Goal: Task Accomplishment & Management: Manage account settings

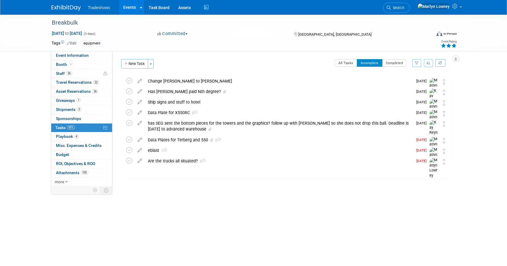
click at [132, 3] on link "Events" at bounding box center [129, 7] width 21 height 15
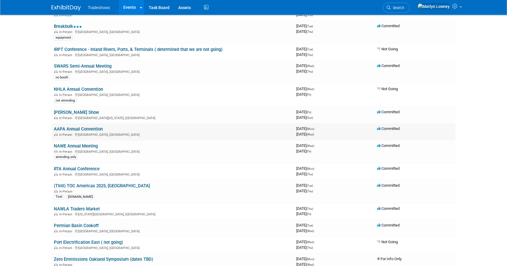
scroll to position [160, 0]
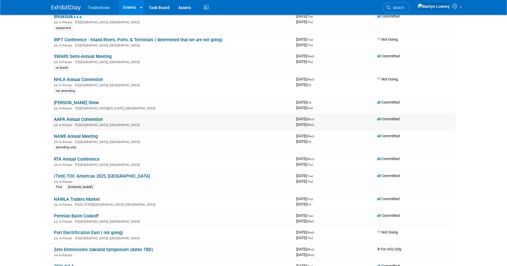
click at [79, 120] on link "AAPA Annual Convention" at bounding box center [78, 119] width 49 height 5
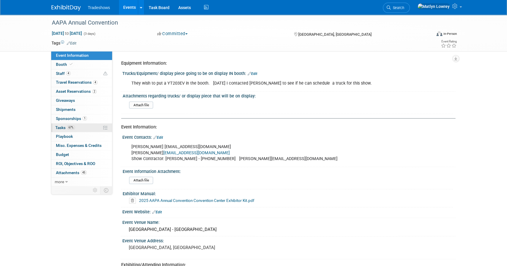
click at [91, 129] on link "67% Tasks 67%" at bounding box center [81, 128] width 61 height 9
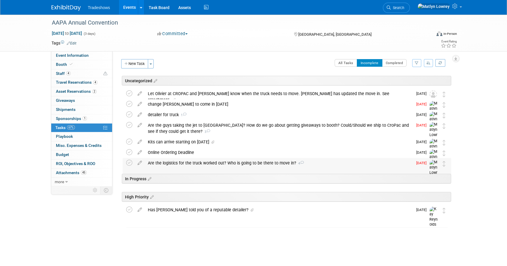
click at [186, 161] on div "Are the logistics for the truck worked out? Who is going to be there to move in…" at bounding box center [279, 163] width 268 height 10
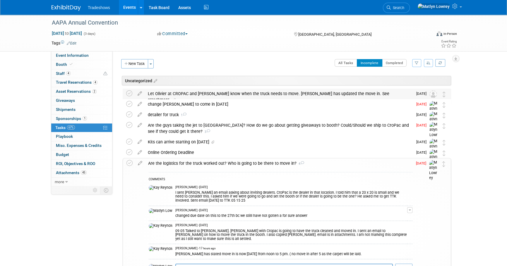
click at [281, 94] on div "Let Olivier at CROPAC and STephen know when the truck needs to move. Macie has …" at bounding box center [279, 97] width 268 height 16
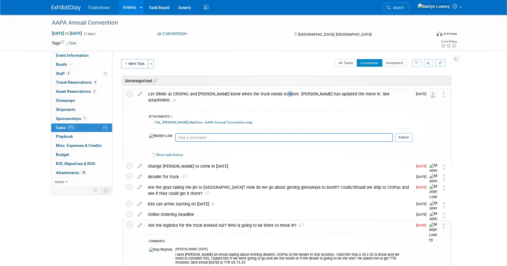
click at [281, 94] on div "Let Olivier at CROPAC and STephen know when the truck needs to move. Macie has …" at bounding box center [278, 97] width 267 height 16
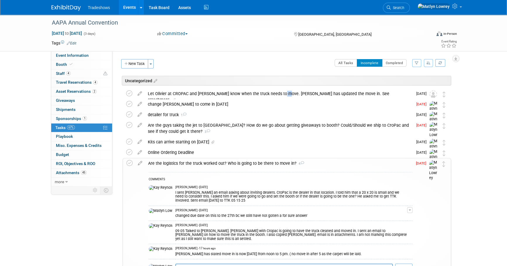
click at [207, 63] on div "All Tasks Incomplete Completed Filter by Assignee -- Select Assignee -- All una…" at bounding box center [304, 65] width 294 height 12
click at [265, 63] on div "All Tasks Incomplete Completed Filter by Assignee -- Select Assignee -- All una…" at bounding box center [304, 65] width 294 height 12
click at [263, 64] on div "All Tasks Incomplete Completed Filter by Assignee -- Select Assignee -- All una…" at bounding box center [304, 65] width 294 height 12
click at [261, 65] on div "All Tasks Incomplete Completed Filter by Assignee -- Select Assignee -- All una…" at bounding box center [304, 65] width 294 height 12
drag, startPoint x: 263, startPoint y: 67, endPoint x: 266, endPoint y: 62, distance: 5.5
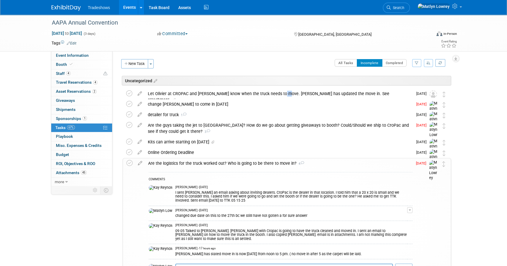
click at [263, 66] on div "All Tasks Incomplete Completed Filter by Assignee -- Select Assignee -- All una…" at bounding box center [304, 65] width 294 height 12
click at [274, 88] on div "Uncategorized AAPA Annual Convention Québec City, Canada Oct 6, 2025 to Oct 8, …" at bounding box center [285, 220] width 331 height 288
click at [126, 11] on link "Events" at bounding box center [129, 7] width 21 height 15
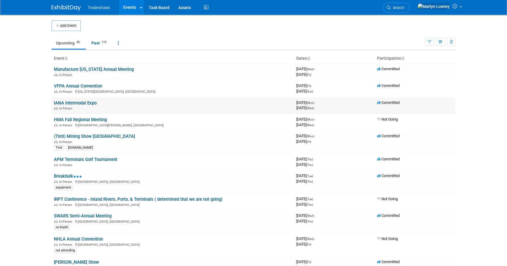
click at [76, 102] on link "IANA Intermodal Expo" at bounding box center [75, 102] width 43 height 5
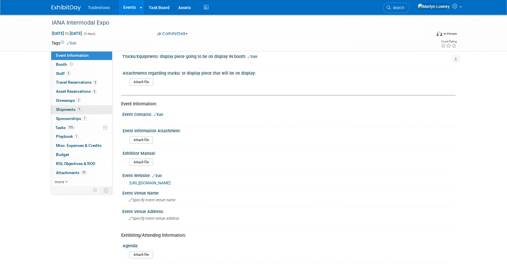
scroll to position [26, 0]
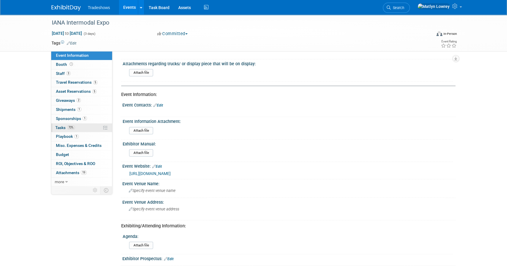
click at [65, 129] on span "Tasks 73%" at bounding box center [65, 127] width 20 height 5
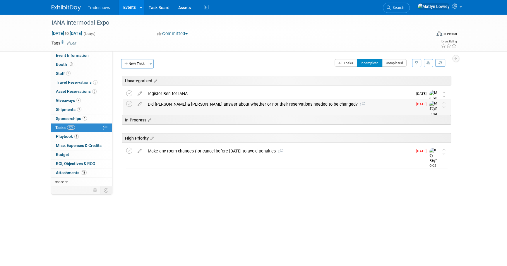
click at [179, 102] on div "Did Rob & David answer about whether or not their reservations needed to be cha…" at bounding box center [279, 104] width 268 height 10
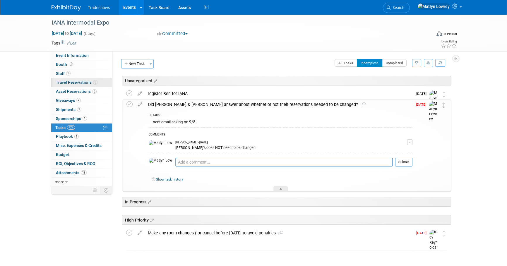
click at [73, 85] on link "5 Travel Reservations 5" at bounding box center [81, 82] width 61 height 9
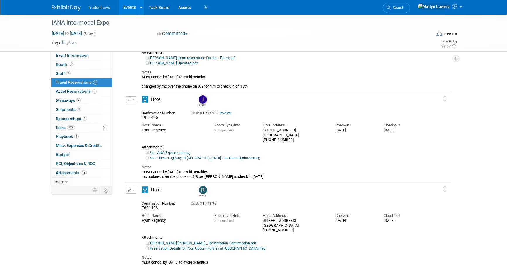
scroll to position [80, 0]
click at [74, 129] on span "73%" at bounding box center [71, 127] width 8 height 4
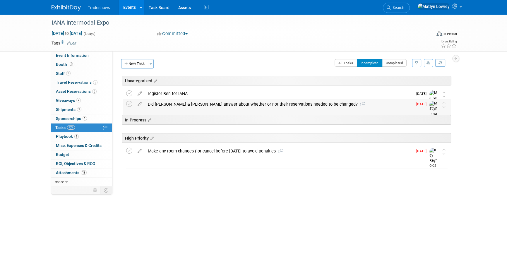
click at [172, 103] on div "Did Rob & David answer about whether or not their reservations needed to be cha…" at bounding box center [279, 104] width 268 height 10
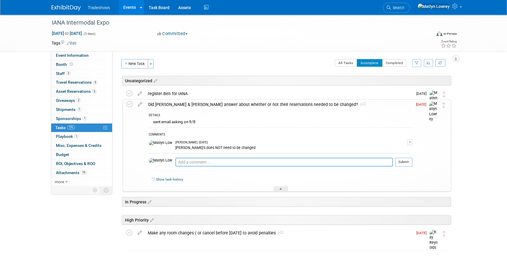
click at [175, 158] on textarea at bounding box center [284, 162] width 218 height 9
type textarea "yes, all have been updated"
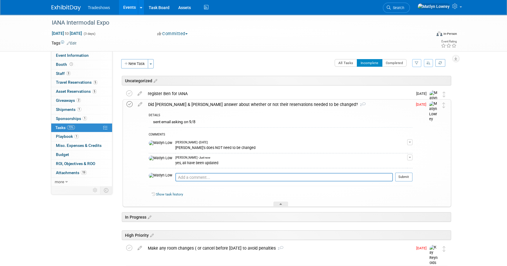
click at [129, 105] on icon at bounding box center [129, 104] width 6 height 6
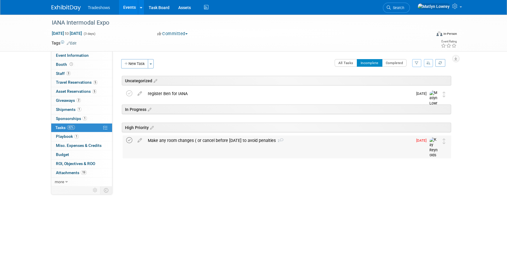
click at [131, 140] on icon at bounding box center [129, 140] width 6 height 6
click at [173, 94] on div "register Ben for IANA" at bounding box center [279, 94] width 268 height 10
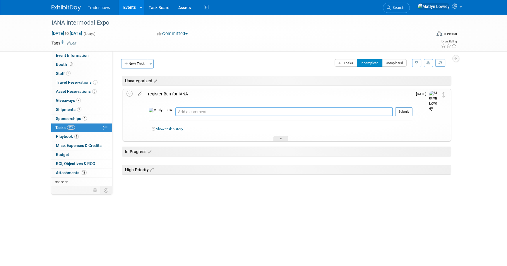
click at [175, 114] on textarea at bounding box center [284, 111] width 218 height 9
type textarea "S"
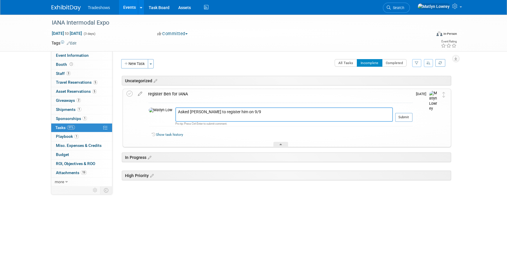
type textarea "Asked Zach to register him on 9/9"
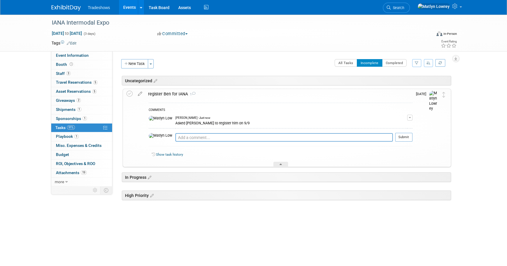
click at [137, 94] on icon at bounding box center [140, 92] width 10 height 7
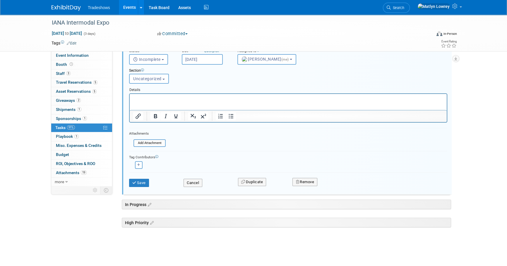
scroll to position [67, 0]
click at [195, 182] on button "Cancel" at bounding box center [193, 183] width 19 height 8
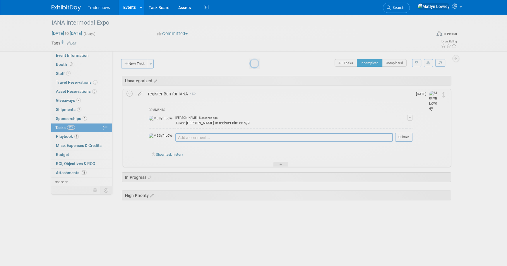
scroll to position [0, 0]
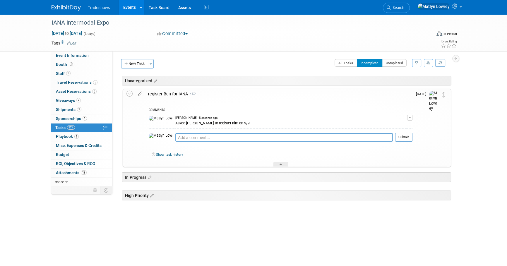
click at [126, 10] on link "Events" at bounding box center [129, 7] width 21 height 15
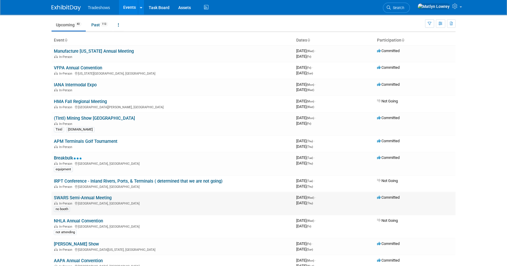
scroll to position [26, 0]
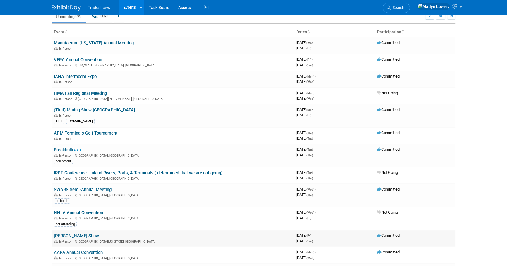
click at [64, 234] on link "[PERSON_NAME] Show" at bounding box center [76, 235] width 45 height 5
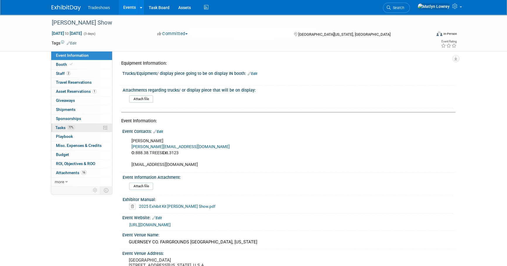
click at [72, 126] on span "77%" at bounding box center [71, 127] width 8 height 4
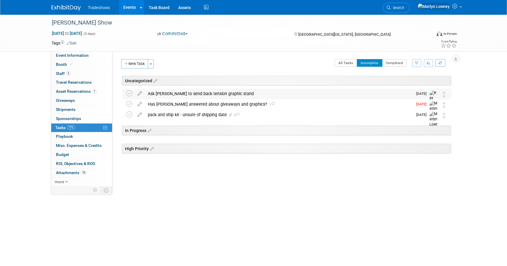
click at [205, 93] on div "Ask Matthew to send back tension graphic stand" at bounding box center [279, 94] width 268 height 10
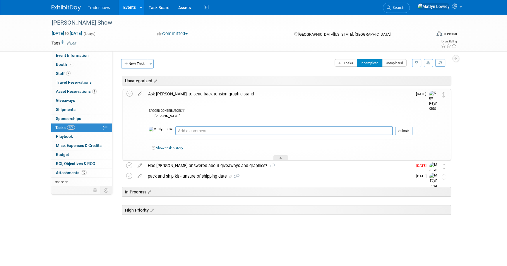
click at [205, 93] on div "Ask Matthew to send back tension graphic stand" at bounding box center [278, 94] width 267 height 10
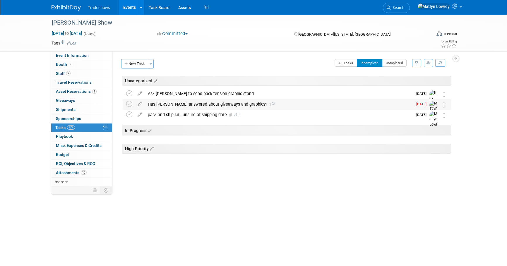
click at [176, 105] on div "Has Matthew answered about giveaways and graphics? 1" at bounding box center [279, 104] width 268 height 10
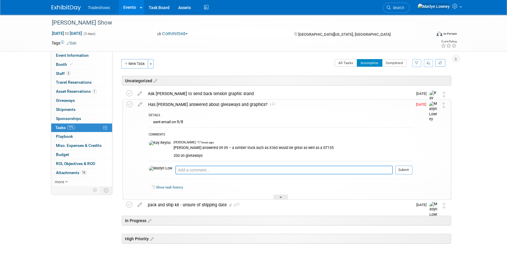
click at [175, 170] on textarea at bounding box center [284, 170] width 218 height 9
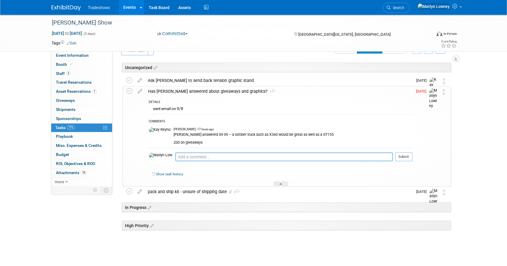
scroll to position [16, 0]
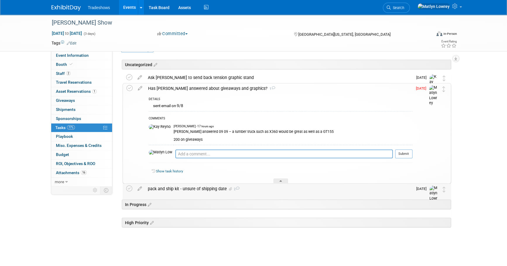
click at [164, 187] on div "pack and ship kit - unsure of shipping date 2" at bounding box center [279, 189] width 268 height 10
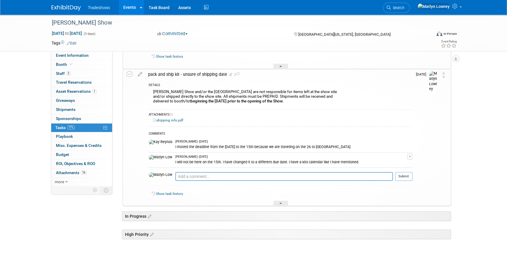
scroll to position [133, 0]
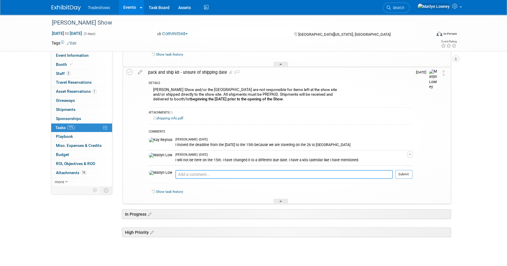
click at [176, 176] on textarea at bounding box center [284, 174] width 218 height 9
click at [220, 176] on textarea "shipping the kit to Matthew -" at bounding box center [284, 174] width 218 height 9
paste textarea "Matthew Woodbury 777 Waterton Dr. Westerville, OH 43081"
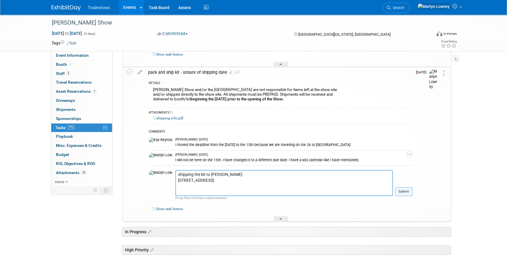
type textarea "shipping the kit to Matthew - Matthew Woodbury 777 Waterton Dr. Westerville, OH…"
click at [407, 193] on button "Submit" at bounding box center [403, 191] width 17 height 9
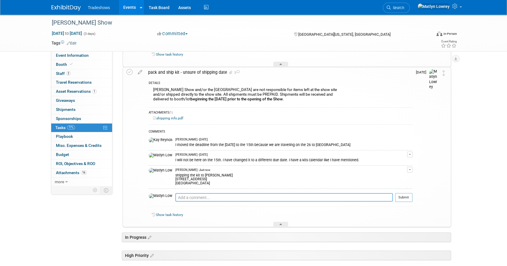
click at [175, 196] on textarea at bounding box center [284, 197] width 218 height 9
type textarea "He said 200 qty"
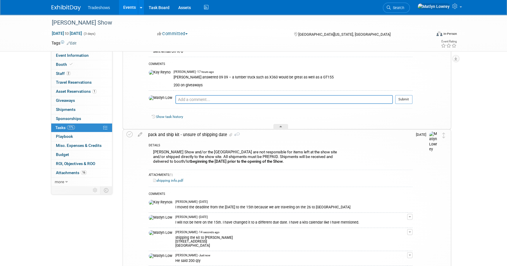
scroll to position [0, 0]
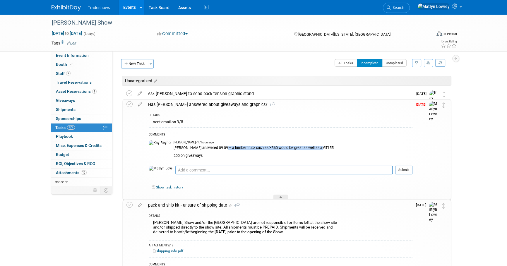
drag, startPoint x: 206, startPoint y: 147, endPoint x: 307, endPoint y: 149, distance: 100.7
click at [307, 149] on div "Matthew answered 09 09 – a lumber truck such as X360 would be great as well as …" at bounding box center [293, 151] width 239 height 13
copy div "lumber truck such as X360 would be great as well as a GT155"
click at [127, 105] on icon at bounding box center [129, 104] width 6 height 6
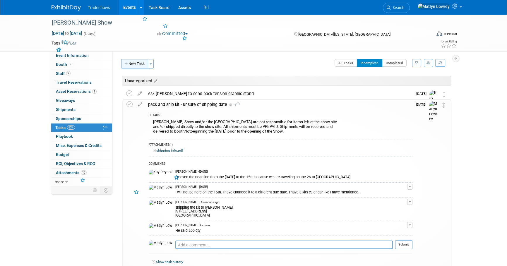
click at [132, 63] on button "New Task" at bounding box center [134, 63] width 27 height 9
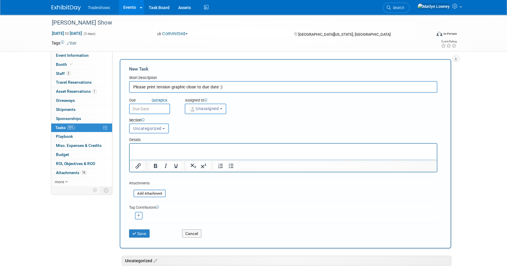
type input "Please print tension graphic close to due date :)"
click at [149, 109] on input "text" at bounding box center [149, 109] width 41 height 11
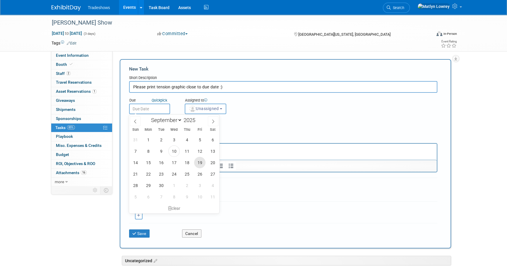
click at [201, 166] on span "19" at bounding box center [199, 162] width 11 height 11
type input "Sep 19, 2025"
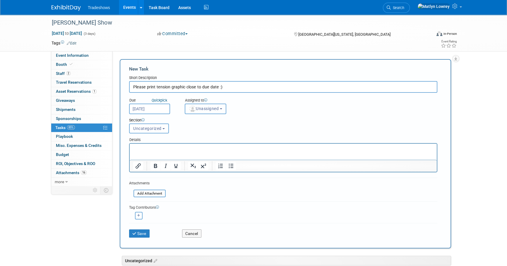
click at [208, 110] on span "Unassigned" at bounding box center [204, 108] width 30 height 5
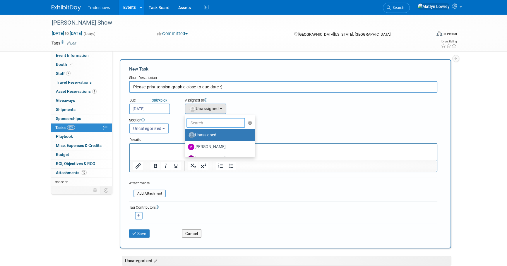
click at [206, 124] on input "text" at bounding box center [215, 123] width 59 height 10
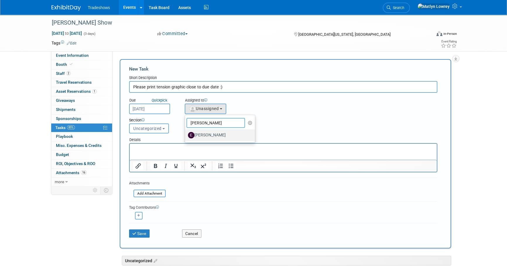
type input "eliza"
drag, startPoint x: 197, startPoint y: 136, endPoint x: 61, endPoint y: 4, distance: 189.0
click at [197, 136] on label "[PERSON_NAME]" at bounding box center [218, 135] width 61 height 9
click at [186, 136] on input "[PERSON_NAME]" at bounding box center [184, 135] width 4 height 4
select select "12c27735-6e03-4fb4-8db7-8cf1635efa37"
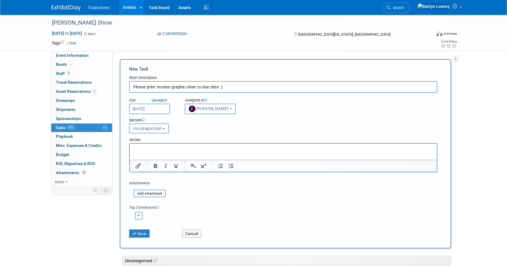
click at [139, 215] on icon "button" at bounding box center [138, 215] width 3 height 3
select select
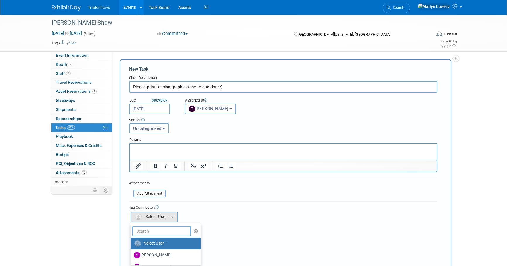
click at [147, 233] on input "text" at bounding box center [161, 231] width 59 height 10
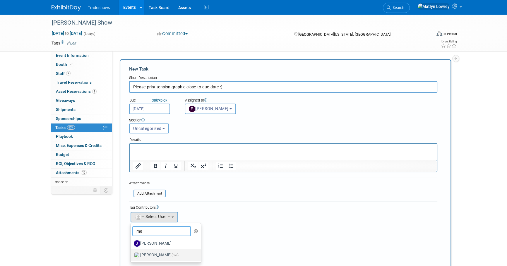
type input "me"
click at [146, 255] on label "Matlyn Lowrey (me)" at bounding box center [164, 255] width 61 height 9
click at [132, 255] on input "Matlyn Lowrey (me)" at bounding box center [130, 255] width 4 height 4
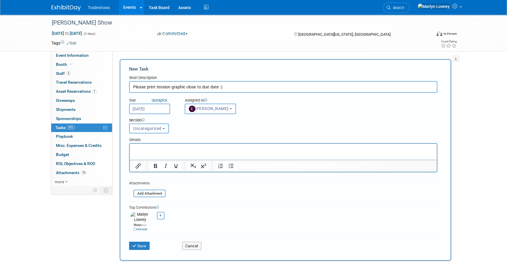
click at [149, 148] on p "Rich Text Area. Press ALT-0 for help." at bounding box center [283, 149] width 300 height 6
click at [254, 144] on html "lumber truck such as X360 would be great as well as a GT155" at bounding box center [283, 148] width 307 height 8
drag, startPoint x: 250, startPoint y: 148, endPoint x: 130, endPoint y: 146, distance: 119.8
click at [130, 146] on html "lumber truck such as X360 would be great as well as a GT155" at bounding box center [283, 148] width 307 height 8
click at [157, 151] on p "lumber truck such as X360 would be great as well as a GT155" at bounding box center [283, 149] width 300 height 6
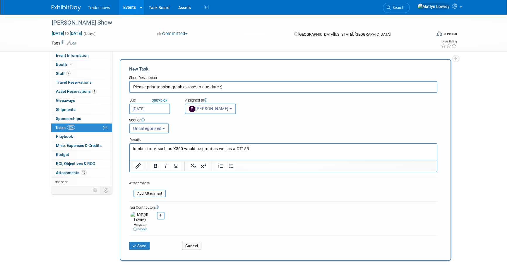
click at [178, 152] on html "lumber truck such as X360 would be great as well as a GT155" at bounding box center [283, 148] width 307 height 8
drag, startPoint x: 210, startPoint y: 148, endPoint x: 183, endPoint y: 150, distance: 27.6
click at [183, 150] on p "lumber truck such as X360 would be great as well as a GT155" at bounding box center [283, 149] width 300 height 6
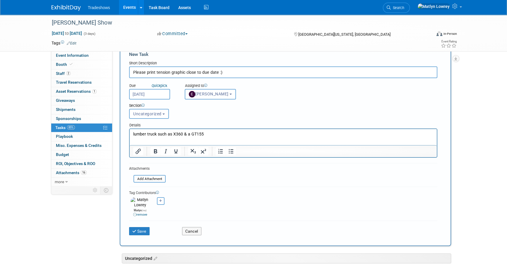
scroll to position [26, 0]
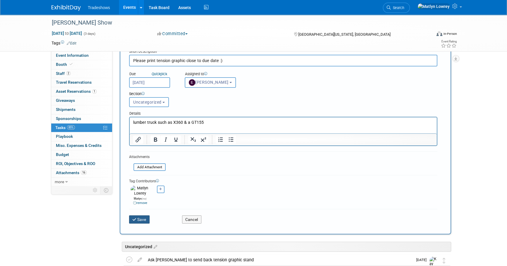
click at [144, 215] on button "Save" at bounding box center [139, 219] width 20 height 8
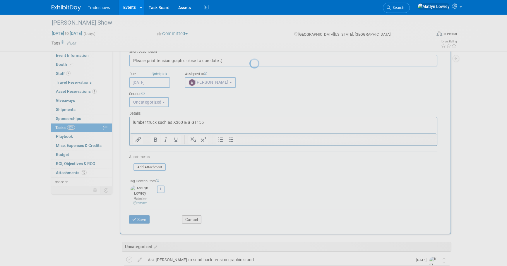
scroll to position [0, 0]
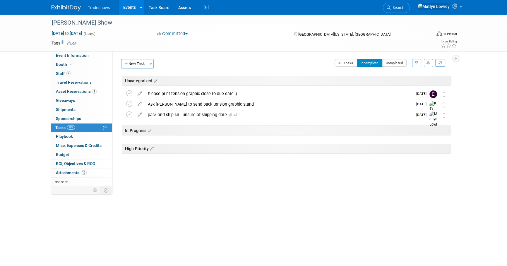
click at [123, 9] on link "Events" at bounding box center [129, 7] width 21 height 15
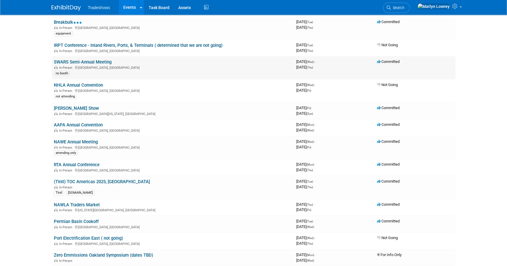
scroll to position [160, 0]
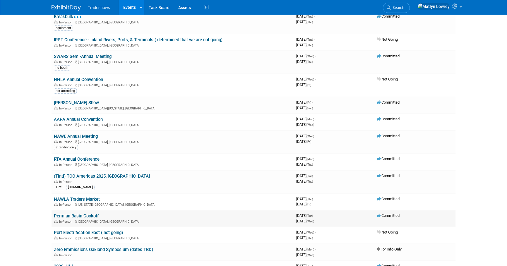
click at [72, 214] on link "Permian Basin Cookoff" at bounding box center [76, 215] width 45 height 5
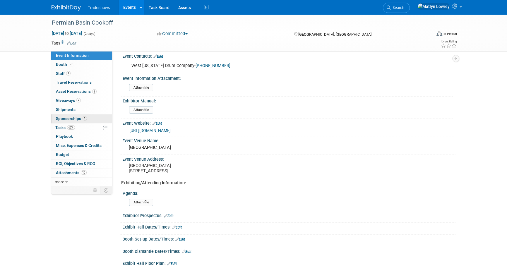
scroll to position [80, 0]
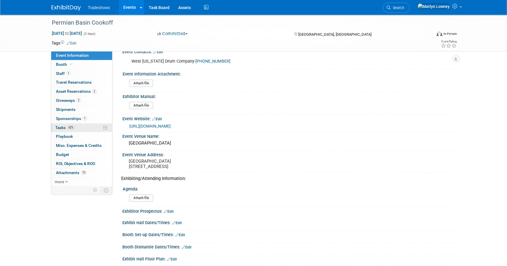
click at [84, 124] on link "62% Tasks 62%" at bounding box center [81, 128] width 61 height 9
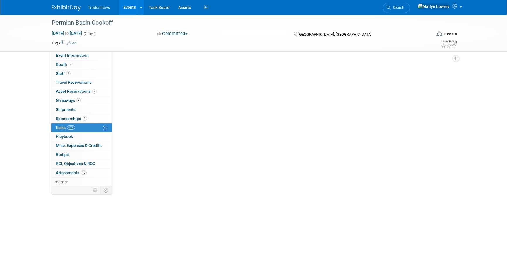
scroll to position [0, 0]
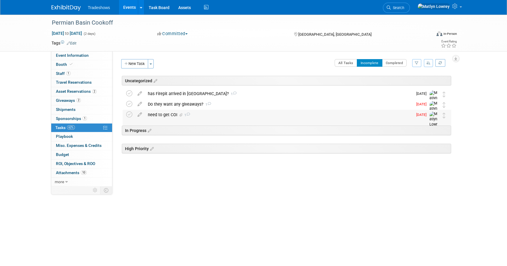
click at [167, 116] on div "need to get COI 1" at bounding box center [279, 115] width 268 height 10
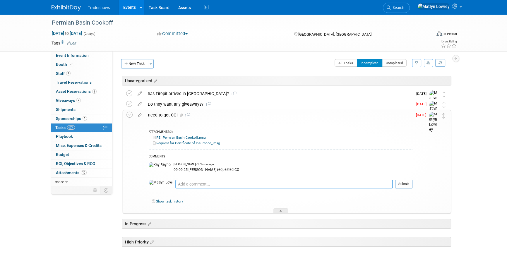
click at [182, 184] on textarea at bounding box center [284, 184] width 218 height 9
type textarea "Submitted COI to show"
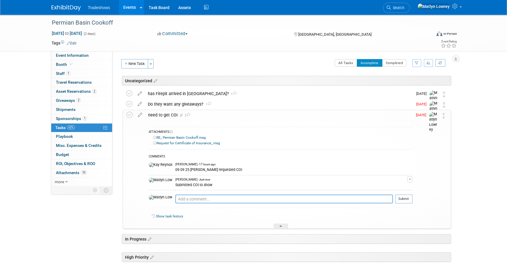
click at [126, 118] on div "need to get COI 2 ATTACHMENTS (2) RE_ Permian Basin Cookoff.msg COMMENTS" at bounding box center [287, 169] width 328 height 119
click at [126, 117] on div "need to get COI 2 ATTACHMENTS (2) RE_ Permian Basin Cookoff.msg COMMENTS" at bounding box center [287, 169] width 328 height 119
click at [128, 117] on icon at bounding box center [129, 115] width 6 height 6
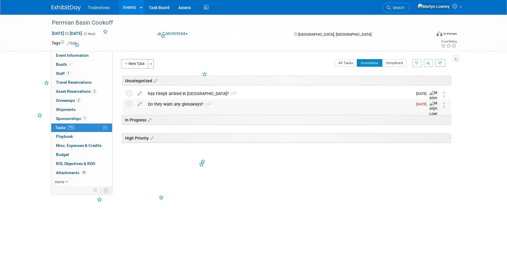
click at [173, 100] on div "Do they want any giveaways? 1" at bounding box center [279, 104] width 268 height 10
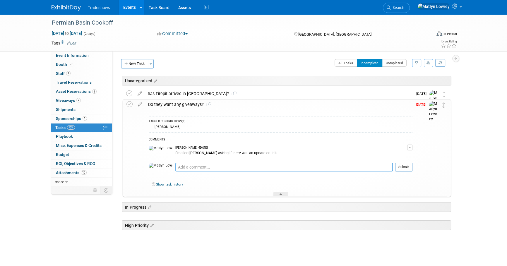
click at [179, 166] on textarea at bounding box center [284, 167] width 218 height 9
type textarea "Elizabeth is taking care of"
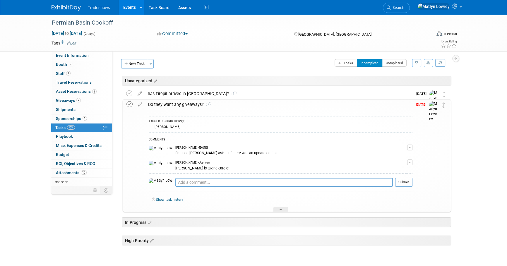
click at [131, 106] on icon at bounding box center [129, 104] width 6 height 6
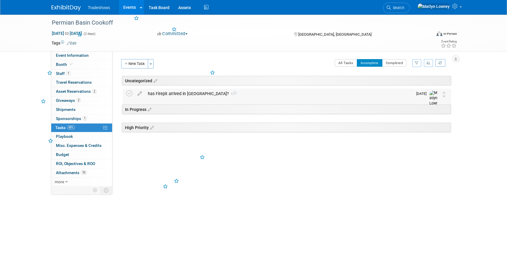
click at [172, 93] on div "has Firepit arrived in Odessa? 1" at bounding box center [279, 94] width 268 height 10
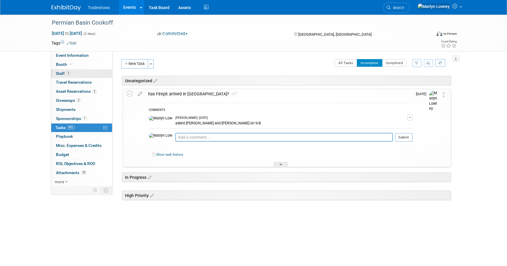
click at [79, 70] on link "1 Staff 1" at bounding box center [81, 73] width 61 height 9
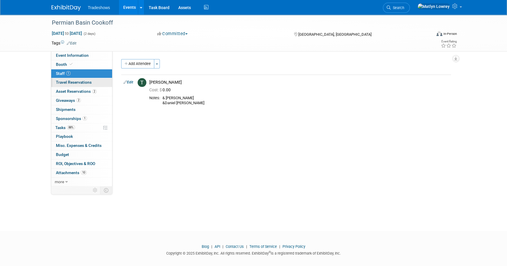
click at [81, 84] on span "Travel Reservations 0" at bounding box center [74, 82] width 36 height 5
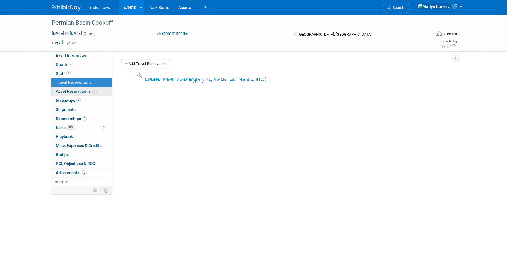
click at [81, 89] on span "Asset Reservations 2" at bounding box center [76, 91] width 41 height 5
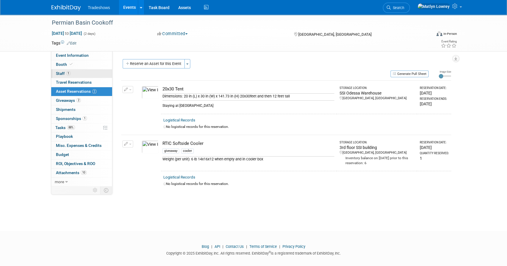
click at [67, 76] on link "1 Staff 1" at bounding box center [81, 73] width 61 height 9
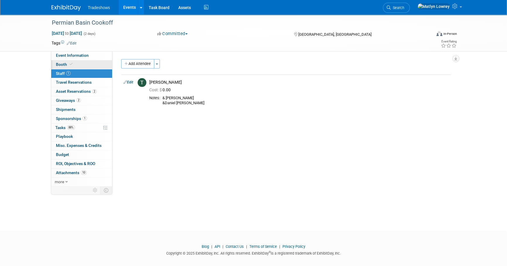
click at [62, 64] on span "Booth" at bounding box center [65, 64] width 18 height 5
select select "Certificate of insurance sent"
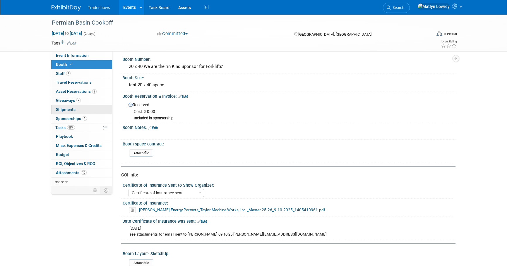
scroll to position [80, 0]
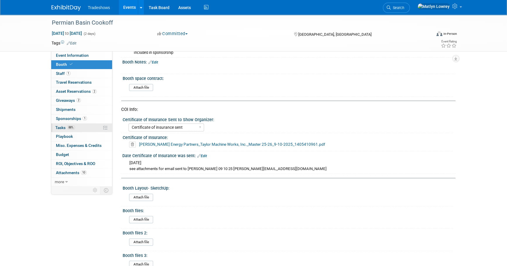
click at [67, 124] on link "88% Tasks 88%" at bounding box center [81, 128] width 61 height 9
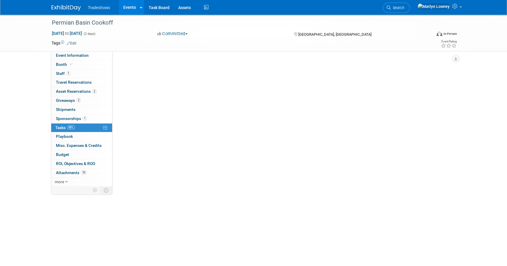
scroll to position [0, 0]
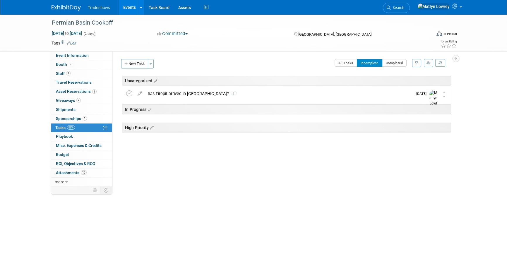
click at [125, 8] on link "Events" at bounding box center [129, 7] width 21 height 15
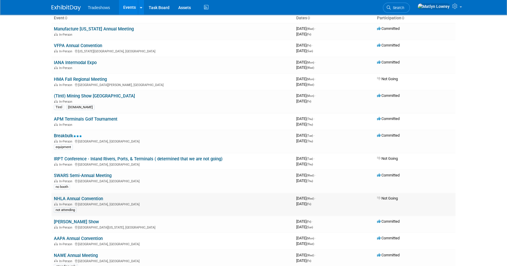
scroll to position [53, 0]
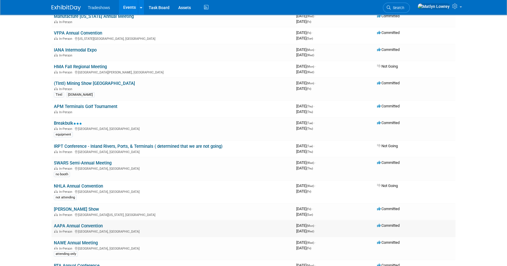
click at [59, 224] on link "AAPA Annual Convention" at bounding box center [78, 225] width 49 height 5
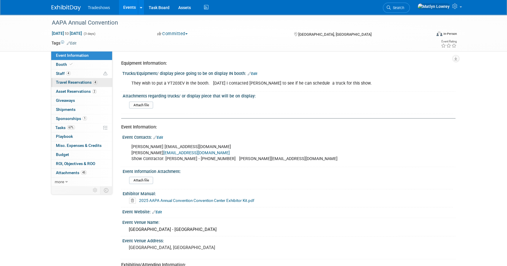
click at [67, 85] on link "4 Travel Reservations 4" at bounding box center [81, 82] width 61 height 9
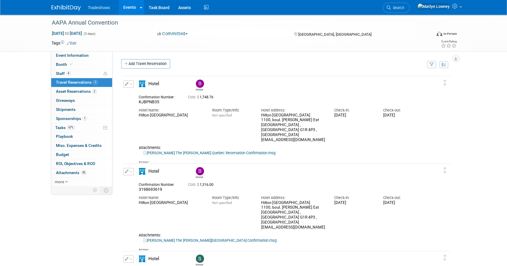
click at [181, 151] on link "Ben Hecht The Hilton Quebec Reservation Confirmation.msg" at bounding box center [209, 153] width 132 height 4
click at [147, 100] on span "KJBPNB35" at bounding box center [149, 102] width 20 height 5
copy span "KJBPNB35"
click at [237, 73] on div "Benjamin" at bounding box center [286, 254] width 339 height 364
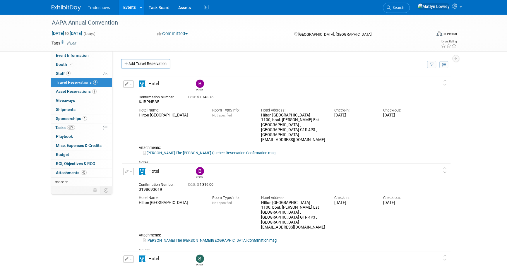
click at [129, 3] on link "Events" at bounding box center [129, 7] width 21 height 15
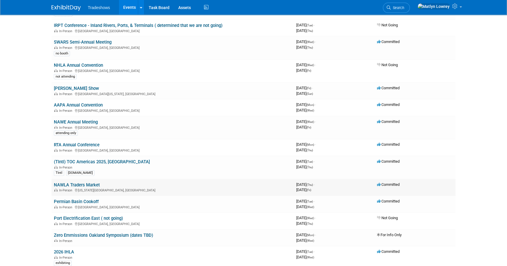
scroll to position [186, 0]
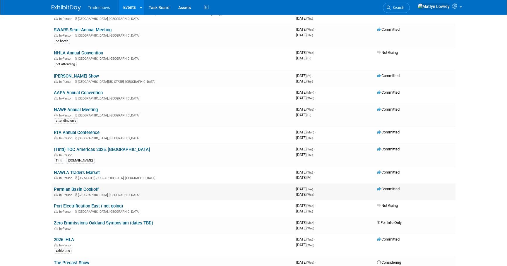
click at [71, 188] on link "Permian Basin Cookoff" at bounding box center [76, 189] width 45 height 5
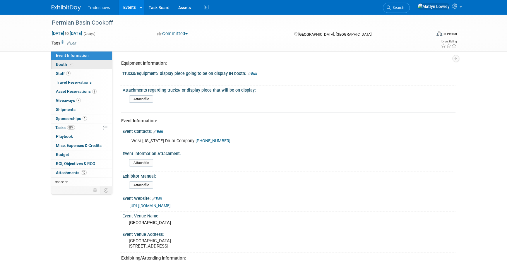
click at [61, 66] on span "Booth" at bounding box center [65, 64] width 18 height 5
select select "Certificate of insurance sent"
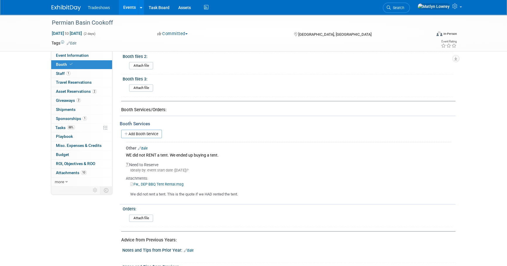
scroll to position [256, 0]
click at [89, 91] on span "Asset Reservations 2" at bounding box center [76, 91] width 41 height 5
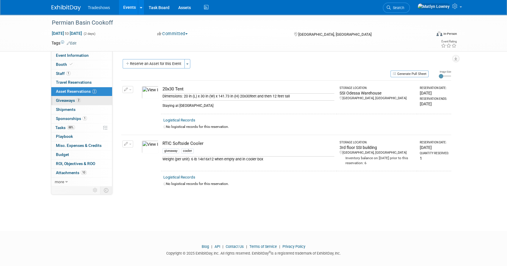
click at [83, 102] on link "2 Giveaways 2" at bounding box center [81, 100] width 61 height 9
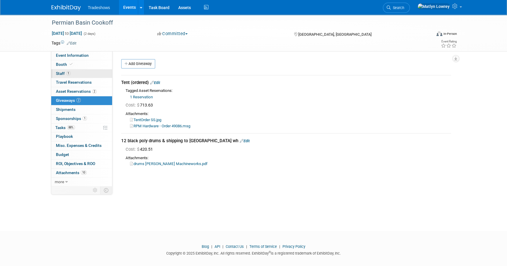
click at [90, 74] on link "1 Staff 1" at bounding box center [81, 73] width 61 height 9
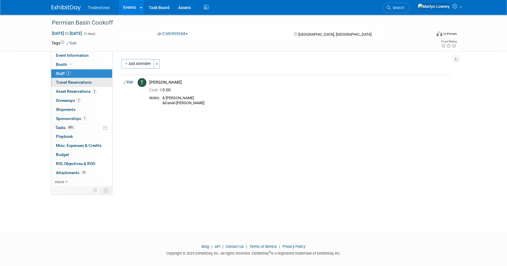
click at [89, 81] on span "Travel Reservations 0" at bounding box center [74, 82] width 36 height 5
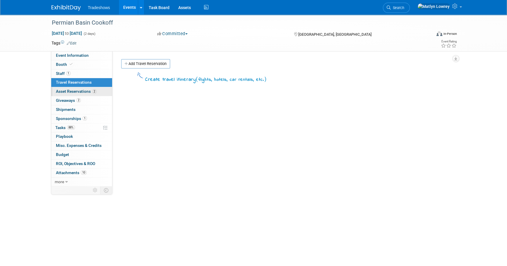
click at [85, 88] on link "2 Asset Reservations 2" at bounding box center [81, 91] width 61 height 9
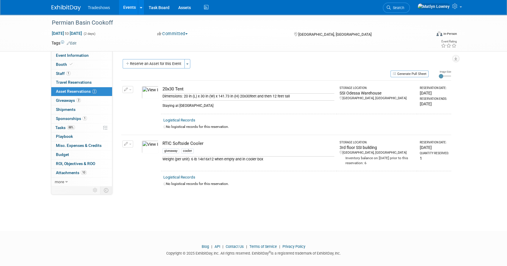
click at [131, 7] on link "Events" at bounding box center [129, 7] width 21 height 15
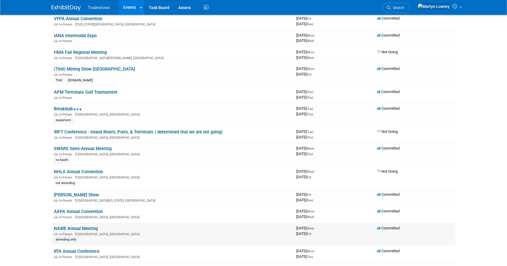
scroll to position [80, 0]
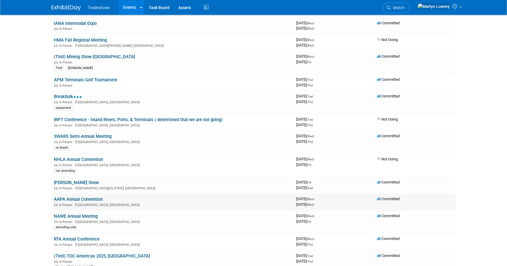
click at [78, 199] on link "AAPA Annual Convention" at bounding box center [78, 199] width 49 height 5
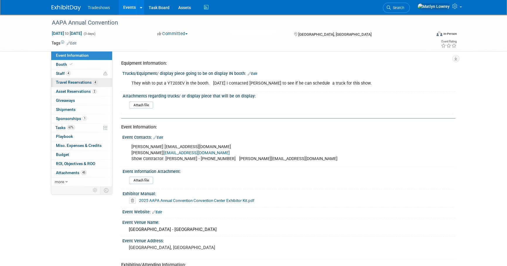
click at [74, 85] on link "4 Travel Reservations 4" at bounding box center [81, 82] width 61 height 9
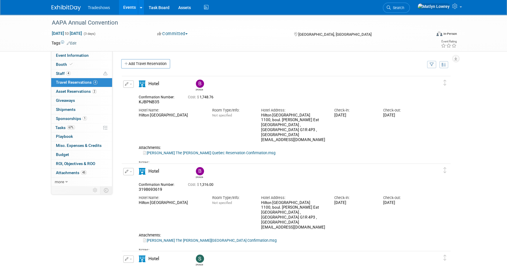
click at [169, 151] on link "[PERSON_NAME] The [PERSON_NAME] Quebec Reservation Confirmation.msg" at bounding box center [209, 153] width 132 height 4
click at [125, 84] on icon "button" at bounding box center [127, 84] width 4 height 4
click at [132, 94] on button "Edit Reservation" at bounding box center [148, 94] width 49 height 8
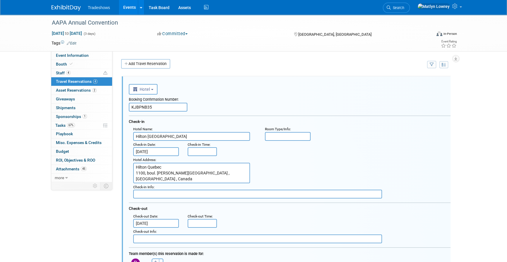
click at [152, 108] on input "KJBPNB35" at bounding box center [158, 107] width 59 height 9
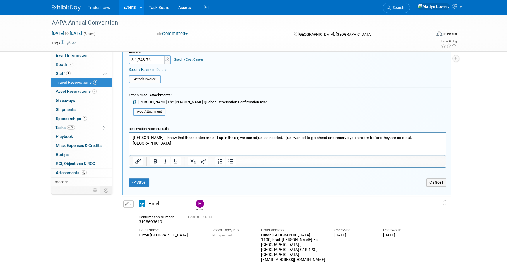
scroll to position [239, 0]
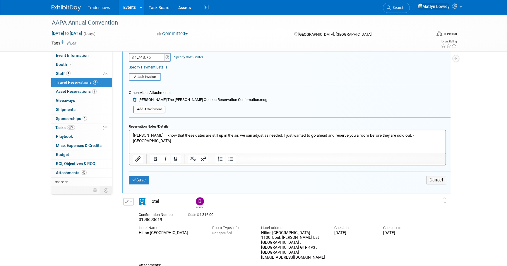
click at [158, 137] on p "[PERSON_NAME], I know that these dates are still up in the air, we can adjust a…" at bounding box center [287, 137] width 309 height 11
click at [419, 133] on p "[PERSON_NAME], I know that these dates are still up in the air, we can adjust a…" at bounding box center [287, 137] width 309 height 11
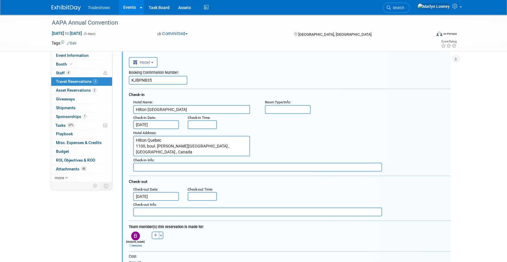
scroll to position [0, 0]
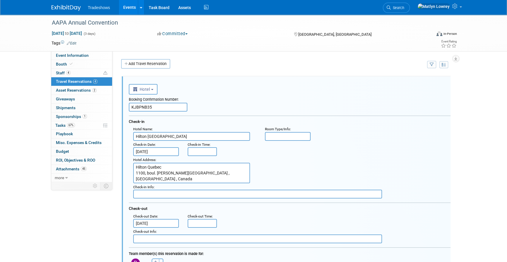
click at [158, 103] on input "KJBPNB35" at bounding box center [158, 107] width 59 height 9
paste input "329603489"
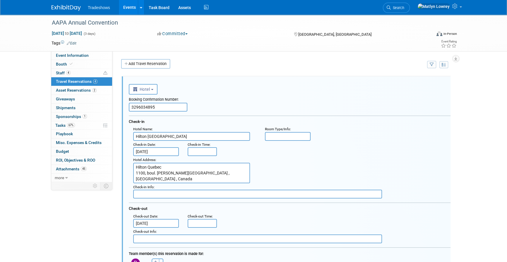
type input "3296034895"
click at [145, 122] on div "Check-in" at bounding box center [290, 121] width 322 height 10
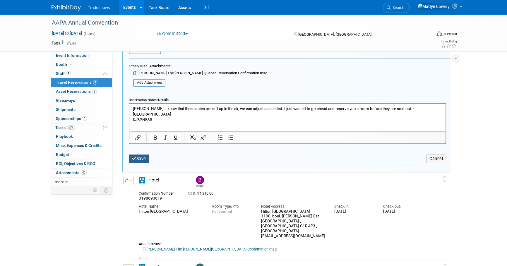
click at [146, 155] on button "Save" at bounding box center [139, 159] width 20 height 8
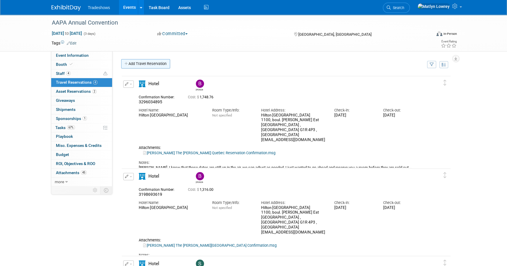
click at [146, 67] on link "Add Travel Reservation" at bounding box center [145, 63] width 49 height 9
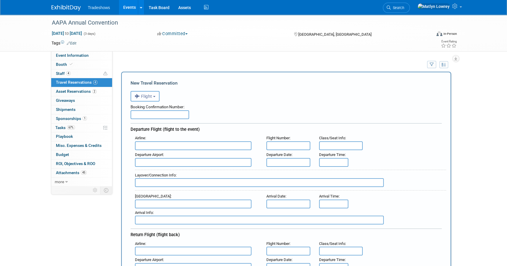
click at [146, 100] on button "Flight" at bounding box center [145, 96] width 29 height 11
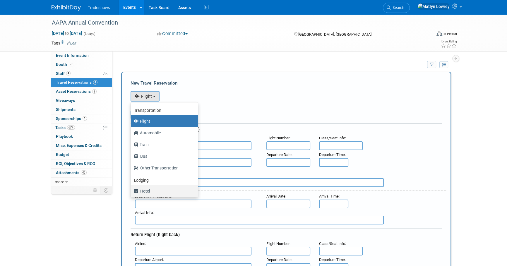
click at [142, 189] on label "Hotel" at bounding box center [163, 190] width 58 height 9
click at [132, 189] on input "Hotel" at bounding box center [130, 191] width 4 height 4
select select "6"
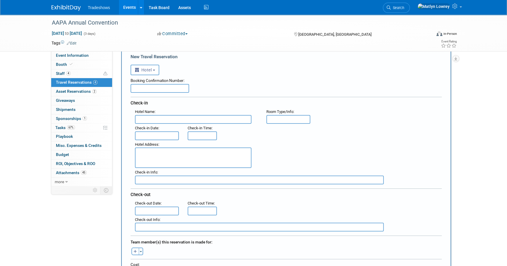
scroll to position [26, 0]
click at [144, 89] on input "text" at bounding box center [160, 88] width 59 height 9
click at [141, 89] on input "text" at bounding box center [160, 88] width 59 height 9
paste input "3332674824"
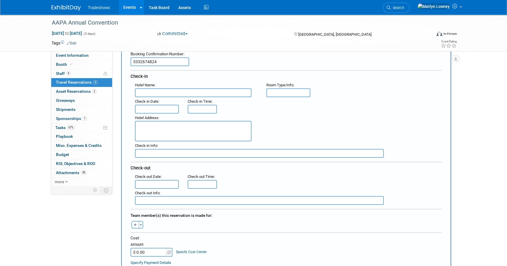
type input "3332674824"
click at [148, 93] on input "text" at bounding box center [193, 92] width 117 height 9
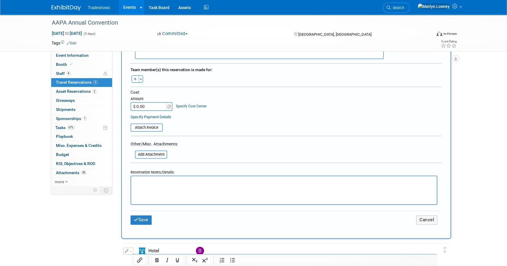
scroll to position [266, 0]
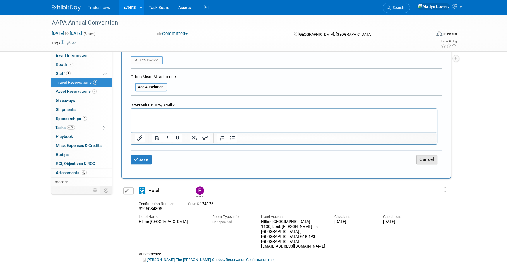
click at [432, 161] on button "Cancel" at bounding box center [426, 159] width 21 height 9
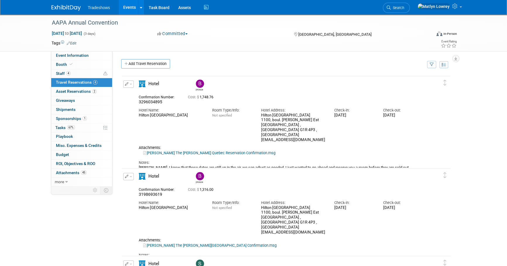
scroll to position [0, 0]
click at [130, 84] on span "button" at bounding box center [131, 84] width 2 height 1
click at [134, 114] on button "Duplicate" at bounding box center [148, 113] width 49 height 8
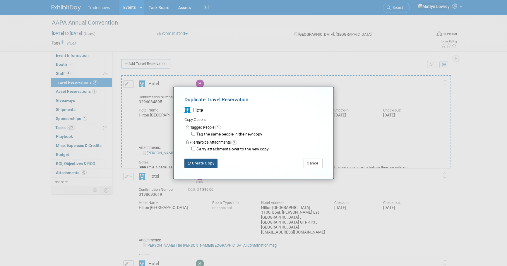
click at [206, 163] on button "Create Copy" at bounding box center [200, 163] width 33 height 9
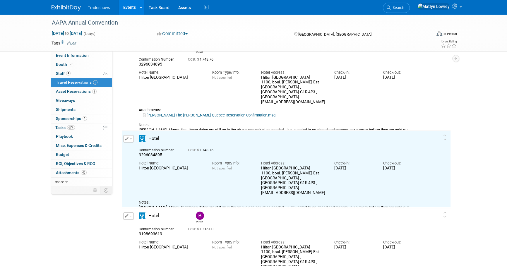
click at [131, 140] on button "button" at bounding box center [128, 138] width 11 height 7
click at [136, 146] on button "Edit Reservation" at bounding box center [148, 149] width 49 height 8
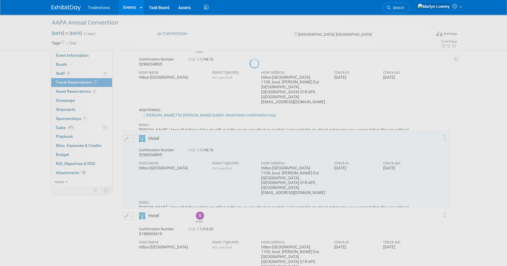
select select "9"
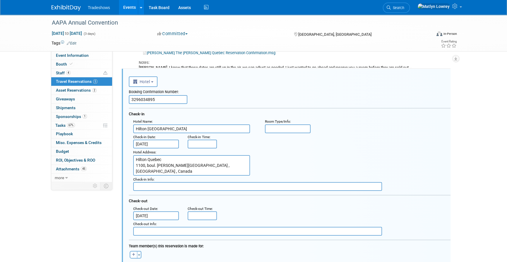
scroll to position [102, 0]
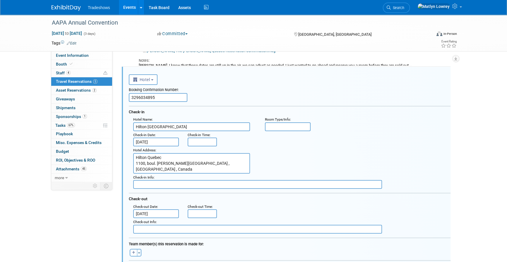
click at [158, 97] on input "3296034895" at bounding box center [158, 97] width 59 height 9
paste input "332674824"
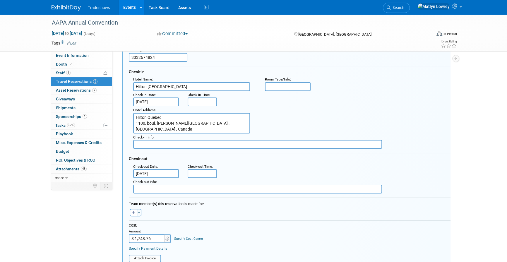
scroll to position [155, 0]
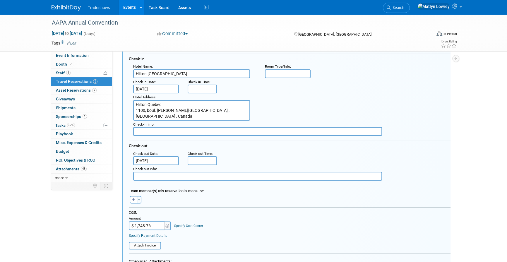
type input "3332674824"
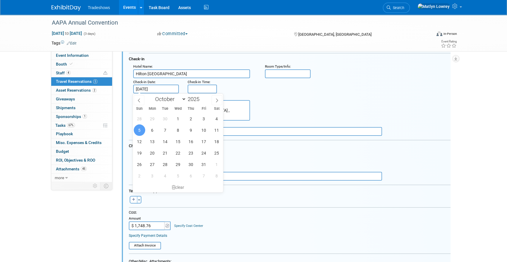
click at [218, 117] on span "4" at bounding box center [216, 118] width 11 height 11
type input "Oct 4, 2025"
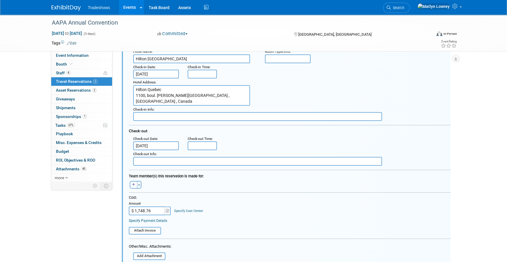
scroll to position [182, 0]
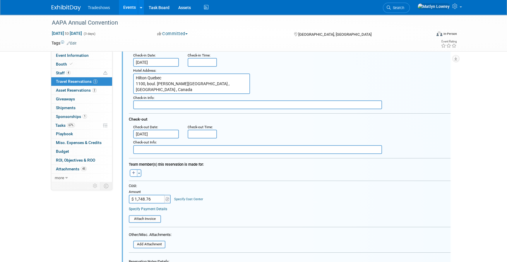
click at [162, 131] on input "Oct 9, 2025" at bounding box center [156, 134] width 46 height 9
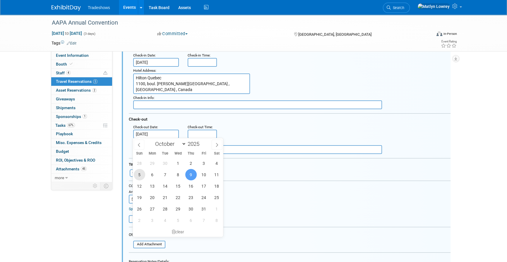
click at [143, 176] on span "5" at bounding box center [139, 174] width 11 height 11
type input "Oct 5, 2025"
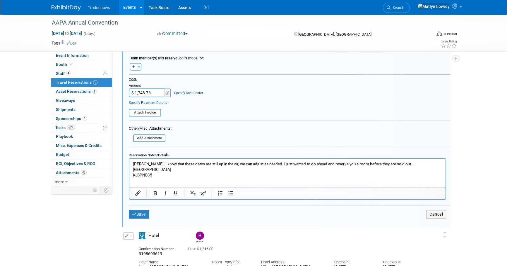
scroll to position [288, 0]
click at [156, 93] on input "$ 1,748.76" at bounding box center [147, 92] width 37 height 9
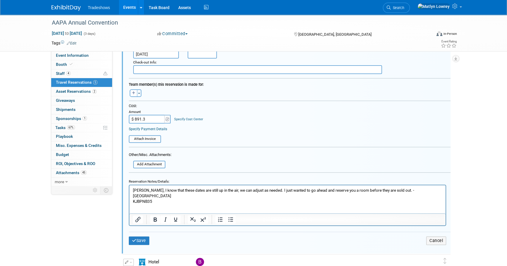
type input "$ 891.30"
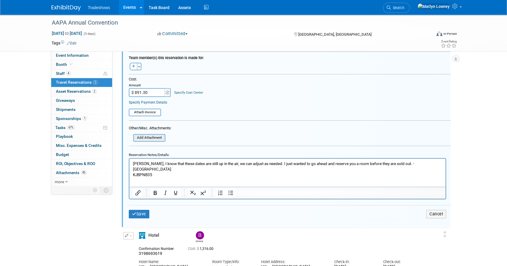
click at [153, 136] on input "file" at bounding box center [130, 138] width 70 height 6
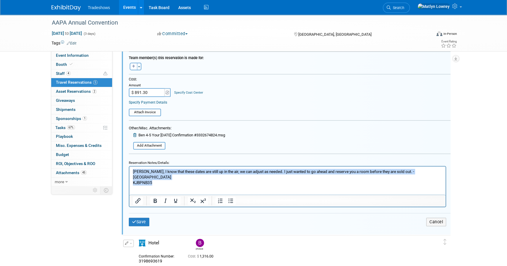
drag, startPoint x: 176, startPoint y: 175, endPoint x: 125, endPoint y: 171, distance: 51.1
click at [129, 171] on html "Ben, I know that these dates are still up in the air, we can adjust as needed. …" at bounding box center [287, 175] width 316 height 19
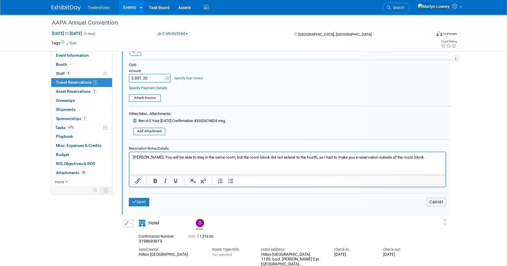
scroll to position [315, 0]
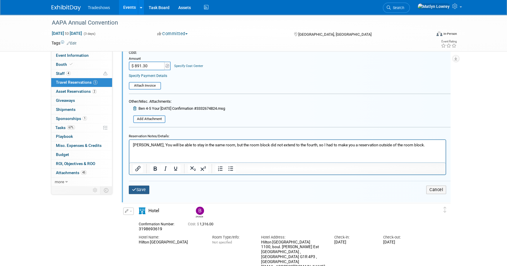
click at [141, 188] on button "Save" at bounding box center [139, 190] width 20 height 8
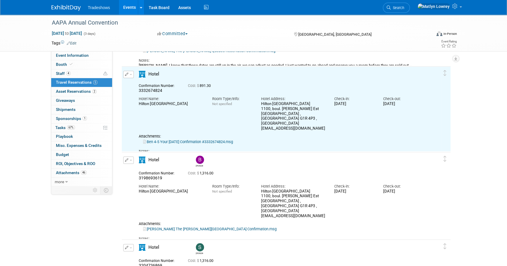
scroll to position [0, 0]
click at [70, 128] on span "67%" at bounding box center [71, 127] width 8 height 4
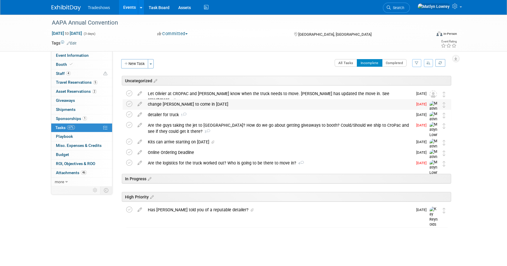
click at [173, 105] on div "change Ben to come in on Saturday" at bounding box center [279, 104] width 268 height 10
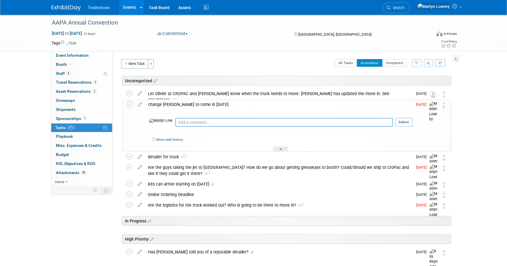
click at [186, 124] on textarea at bounding box center [284, 122] width 218 height 9
type textarea "Changed on 9/10"
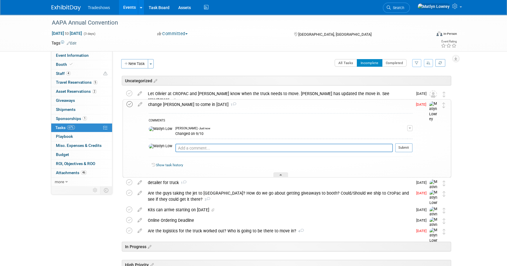
click at [131, 105] on icon at bounding box center [129, 104] width 6 height 6
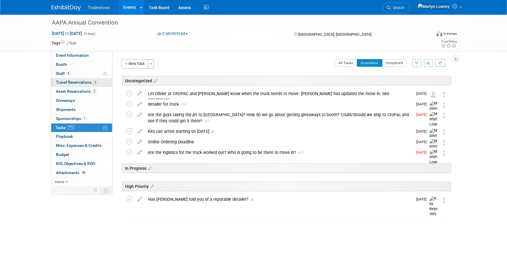
click at [78, 83] on span "Travel Reservations 5" at bounding box center [77, 82] width 42 height 5
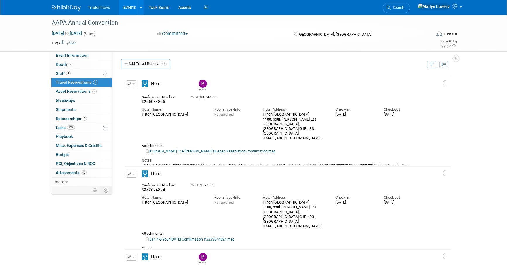
scroll to position [26, 0]
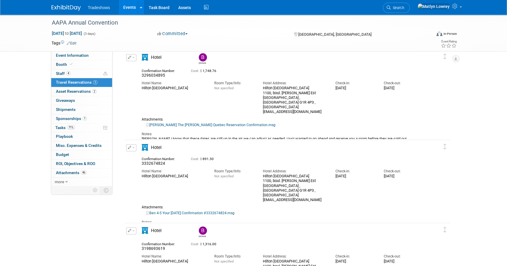
click at [131, 149] on icon "button" at bounding box center [130, 147] width 4 height 3
click at [140, 156] on button "Edit Reservation" at bounding box center [150, 158] width 49 height 8
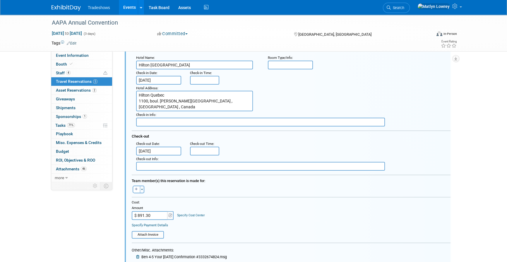
scroll to position [206, 0]
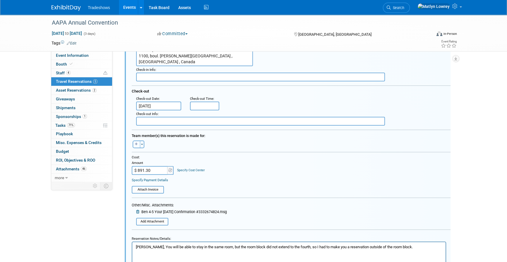
click at [137, 144] on icon "button" at bounding box center [136, 143] width 3 height 3
select select
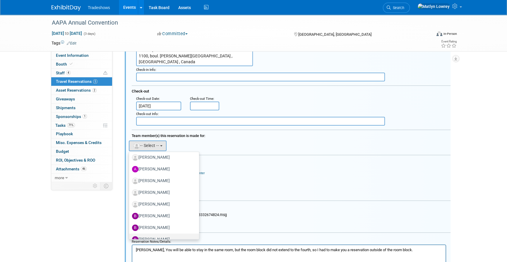
scroll to position [53, 0]
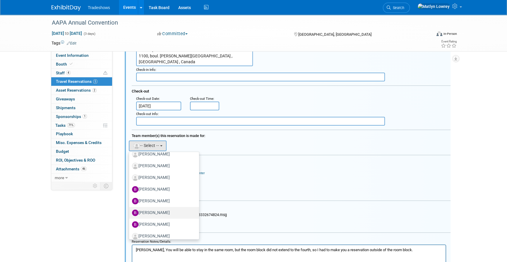
click at [143, 213] on label "[PERSON_NAME]" at bounding box center [162, 212] width 61 height 9
click at [130, 213] on input "[PERSON_NAME]" at bounding box center [128, 212] width 4 height 4
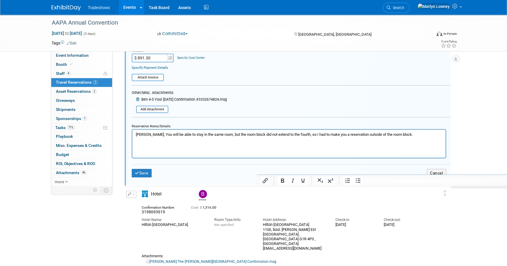
scroll to position [339, 0]
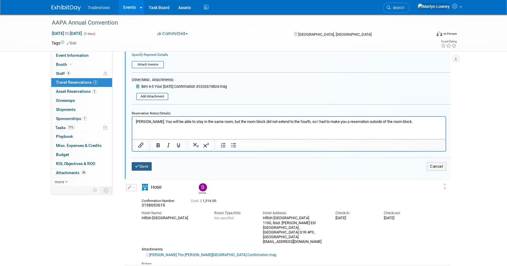
click at [138, 167] on button "Save" at bounding box center [142, 166] width 20 height 8
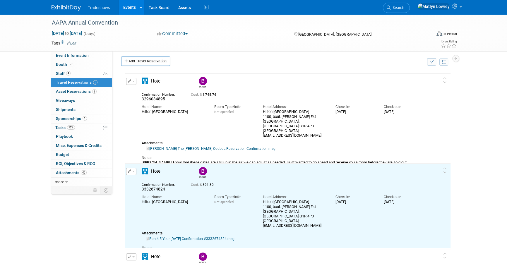
scroll to position [0, 0]
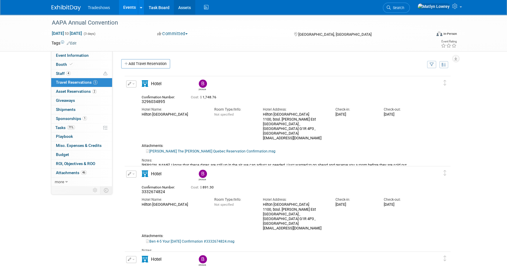
drag, startPoint x: 187, startPoint y: 10, endPoint x: 194, endPoint y: 13, distance: 7.7
click at [187, 10] on link "Assets" at bounding box center [184, 7] width 21 height 15
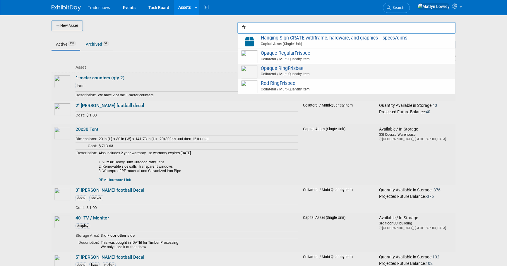
click at [270, 70] on span "Opaque Ring Fr isbee Collateral / Multi-Quantity Item" at bounding box center [346, 72] width 211 height 12
type input "Opaque Ring Frisbee"
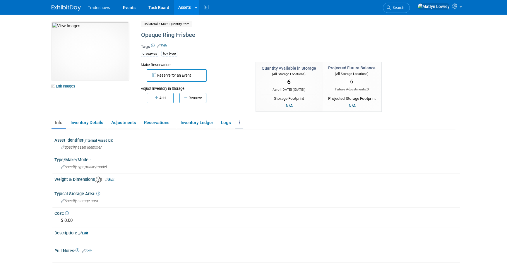
click at [239, 123] on link at bounding box center [239, 123] width 8 height 10
click at [251, 142] on link "Archive Asset" at bounding box center [260, 144] width 51 height 10
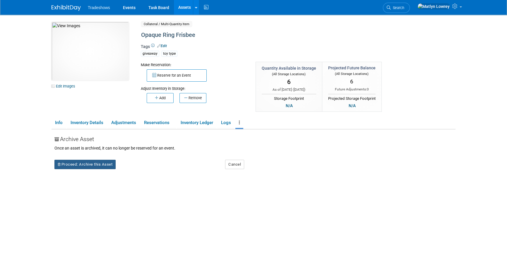
click at [67, 168] on button "Proceed: Archive this Asset" at bounding box center [84, 164] width 61 height 9
click at [134, 167] on link "Yes" at bounding box center [136, 169] width 17 height 9
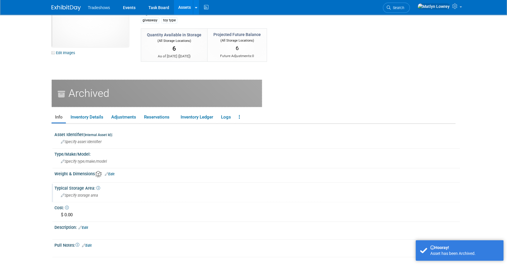
scroll to position [92, 0]
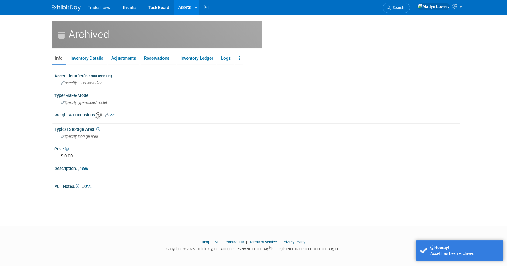
click at [85, 167] on link "Edit" at bounding box center [83, 169] width 10 height 4
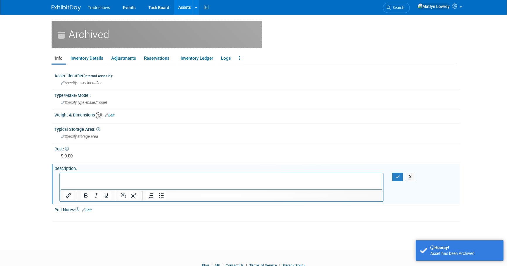
scroll to position [0, 0]
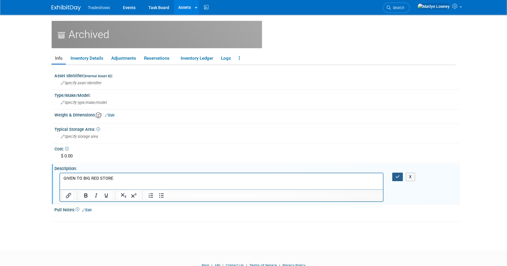
click at [396, 177] on icon "button" at bounding box center [398, 177] width 4 height 4
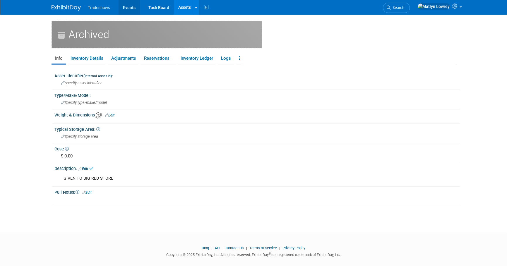
click at [133, 6] on link "Events" at bounding box center [129, 7] width 21 height 15
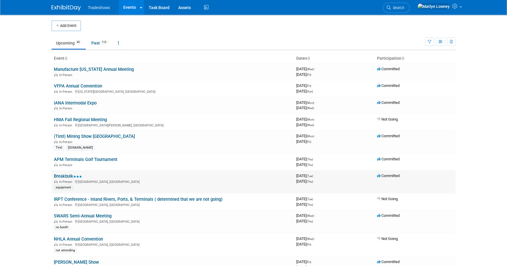
click at [57, 173] on td "Breakbulk In-Person [GEOGRAPHIC_DATA], [GEOGRAPHIC_DATA] equipment" at bounding box center [173, 181] width 242 height 23
click at [57, 174] on link "Breakbulk" at bounding box center [68, 176] width 28 height 5
